Goal: Information Seeking & Learning: Learn about a topic

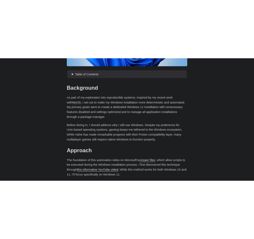
scroll to position [229, 0]
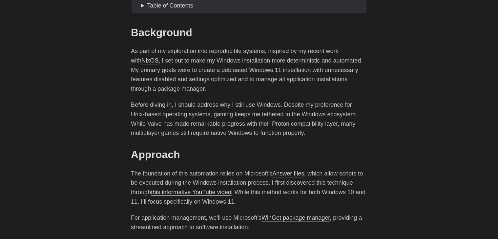
drag, startPoint x: 375, startPoint y: 46, endPoint x: 385, endPoint y: 42, distance: 10.8
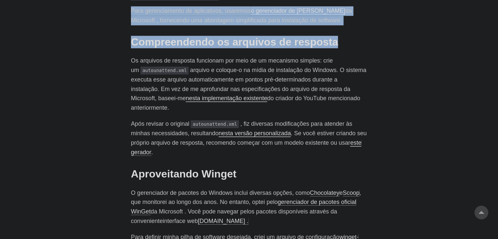
scroll to position [472, 0]
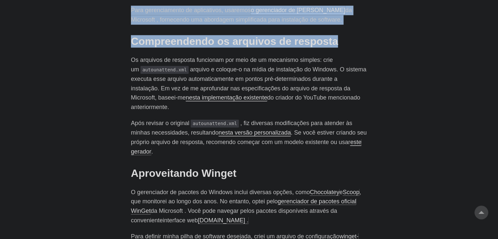
drag, startPoint x: 121, startPoint y: 36, endPoint x: 345, endPoint y: 44, distance: 224.3
click at [345, 44] on body "[PERSON_NAME] Lar Sobre Postagens Etiquetas [GEOGRAPHIC_DATA] Retomar" at bounding box center [249, 176] width 498 height 1297
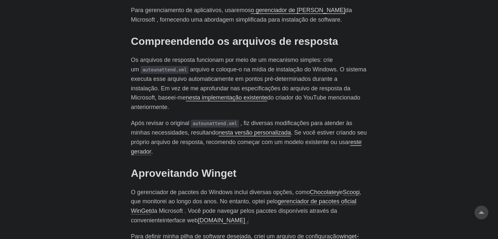
drag, startPoint x: 429, startPoint y: 84, endPoint x: 421, endPoint y: 85, distance: 8.2
click at [429, 84] on body "[PERSON_NAME] Lar Sobre Postagens Etiquetas [GEOGRAPHIC_DATA] Retomar" at bounding box center [249, 176] width 498 height 1297
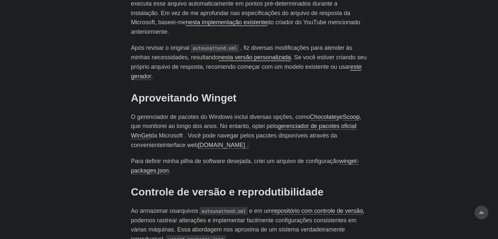
scroll to position [603, 0]
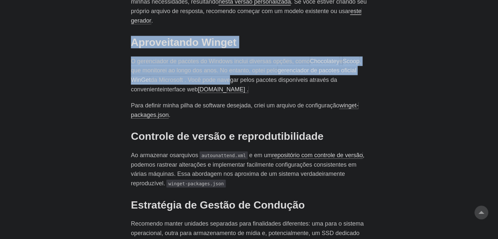
drag, startPoint x: 122, startPoint y: 35, endPoint x: 229, endPoint y: 68, distance: 111.9
click at [229, 68] on body "[PERSON_NAME] Lar Sobre Postagens Etiquetas [GEOGRAPHIC_DATA] Retomar" at bounding box center [249, 45] width 498 height 1297
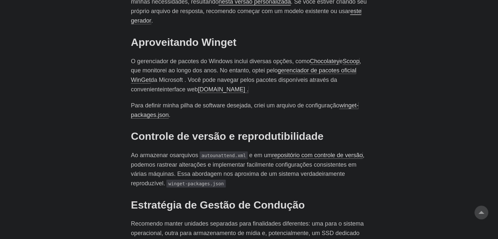
click at [248, 78] on p "O gerenciador de pacotes do Windows inclui diversas opções, como Chocolatey e S…" at bounding box center [249, 75] width 236 height 38
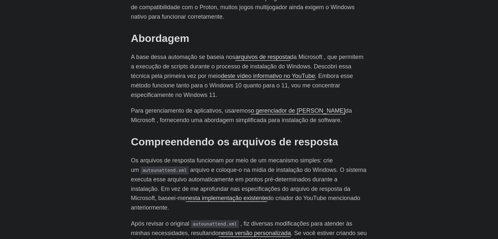
scroll to position [0, 0]
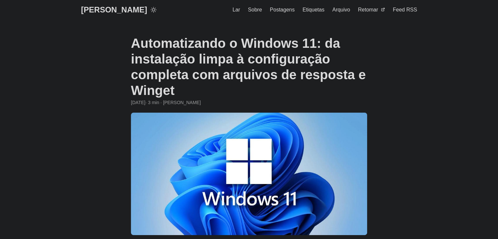
drag, startPoint x: 106, startPoint y: 170, endPoint x: 104, endPoint y: 85, distance: 84.6
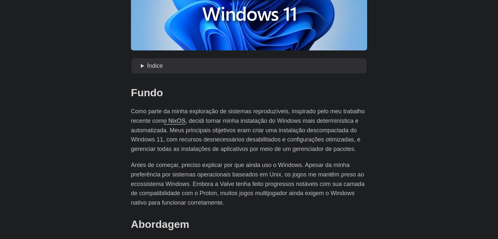
scroll to position [197, 0]
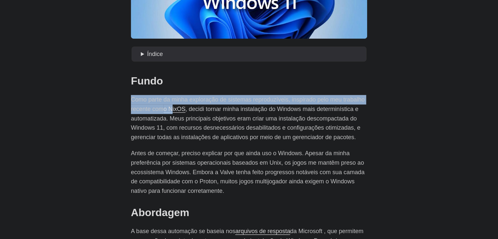
drag, startPoint x: 127, startPoint y: 99, endPoint x: 174, endPoint y: 104, distance: 47.9
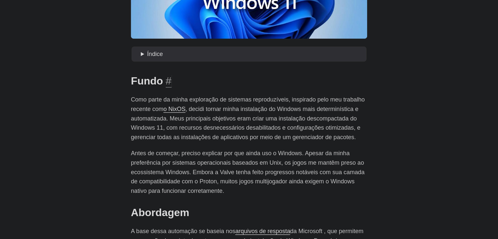
click at [186, 85] on h2 "Fundo #" at bounding box center [249, 81] width 236 height 12
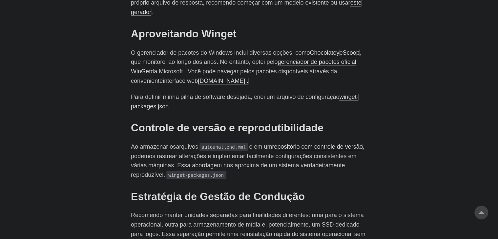
scroll to position [623, 0]
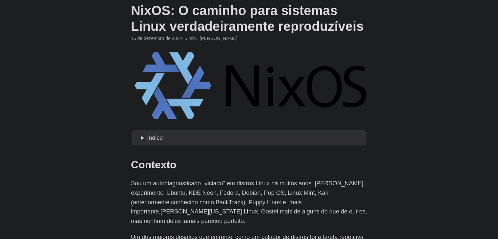
scroll to position [131, 0]
